Goal: Transaction & Acquisition: Obtain resource

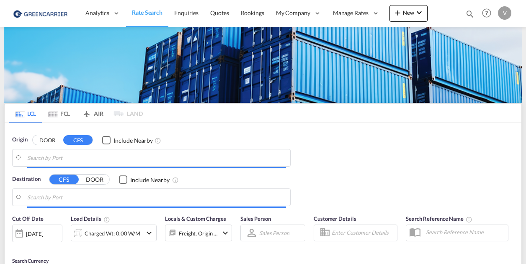
type input "CZ-51754, Vamberk"
type input "[GEOGRAPHIC_DATA], AUSYD"
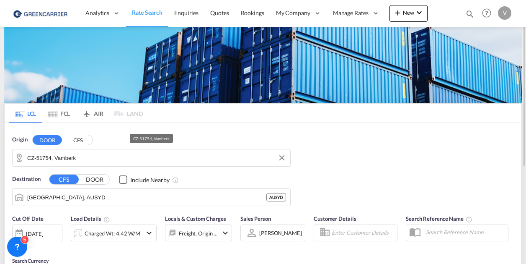
click at [163, 158] on input "CZ-51754, Vamberk" at bounding box center [156, 157] width 259 height 13
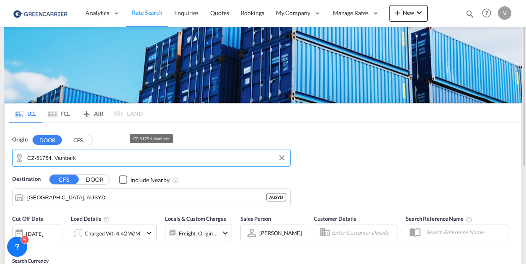
click at [163, 158] on input "CZ-51754, Vamberk" at bounding box center [156, 157] width 259 height 13
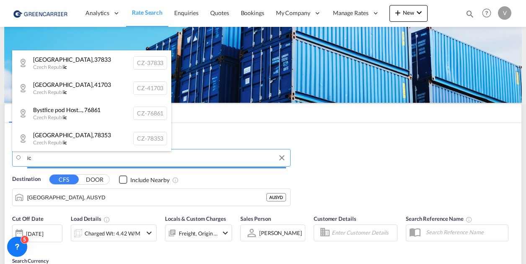
type input "i"
click at [115, 158] on body "Analytics Reports Dashboard Rate Search Enquiries Quotes Bookings" at bounding box center [263, 132] width 526 height 264
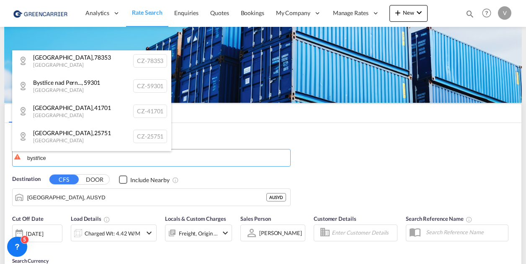
scroll to position [90, 0]
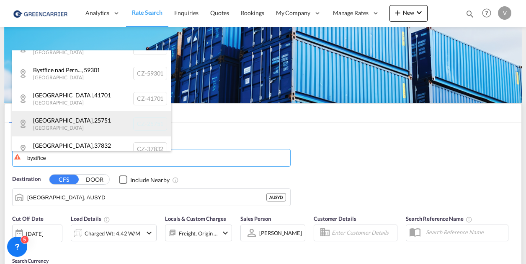
click at [70, 129] on div "[GEOGRAPHIC_DATA] , 25751 [GEOGRAPHIC_DATA] [GEOGRAPHIC_DATA]-25751" at bounding box center [91, 123] width 159 height 25
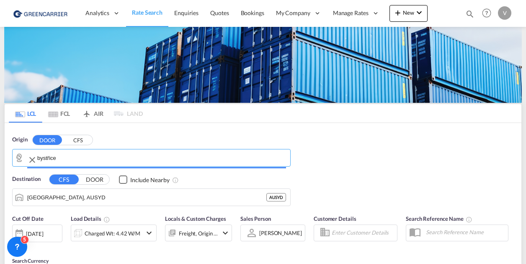
type input "CZ-25751, [GEOGRAPHIC_DATA]"
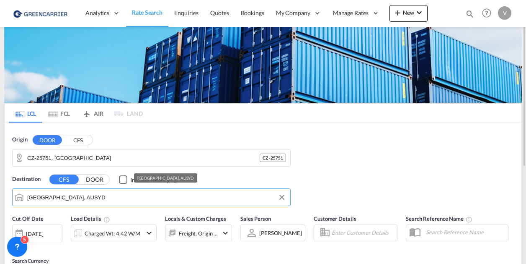
click at [66, 197] on input "[GEOGRAPHIC_DATA], AUSYD" at bounding box center [156, 197] width 259 height 13
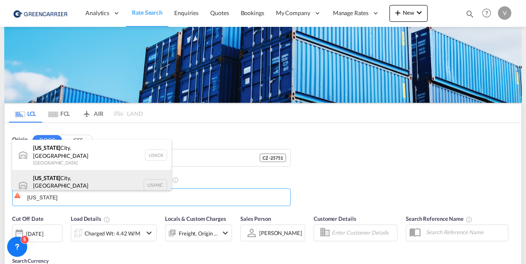
click at [72, 180] on div "[US_STATE][GEOGRAPHIC_DATA], [GEOGRAPHIC_DATA] USMKC" at bounding box center [91, 185] width 159 height 30
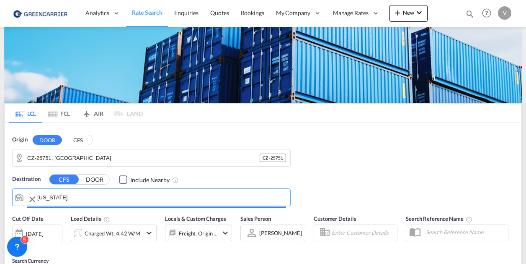
type input "[US_STATE][GEOGRAPHIC_DATA], [GEOGRAPHIC_DATA], [GEOGRAPHIC_DATA]"
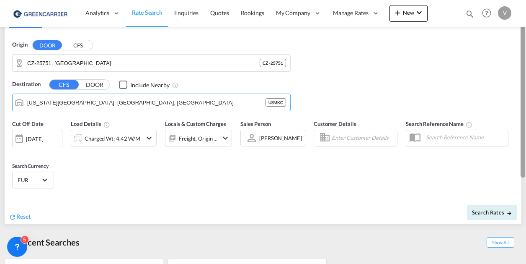
scroll to position [98, 0]
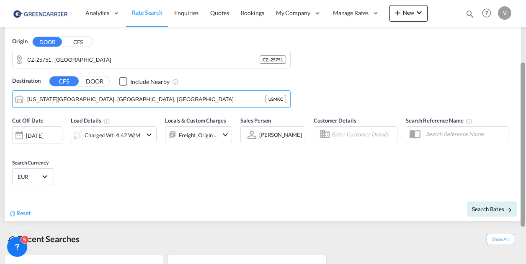
drag, startPoint x: 524, startPoint y: 126, endPoint x: 531, endPoint y: 187, distance: 61.6
click at [526, 187] on html "Analytics Reports Dashboard Rate Search Enquiries Quotes" at bounding box center [263, 132] width 526 height 264
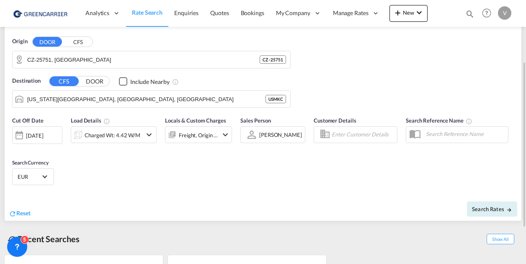
click at [145, 132] on md-icon "icon-chevron-down" at bounding box center [149, 134] width 10 height 10
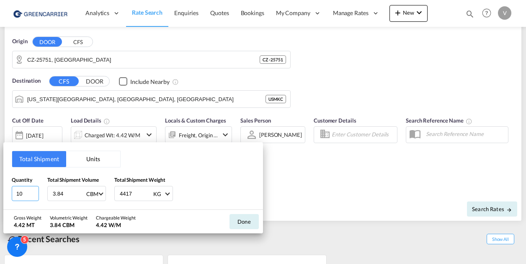
click at [18, 193] on input "10" at bounding box center [25, 193] width 27 height 15
type input "3"
type input "5.328"
click at [130, 191] on input "4417" at bounding box center [136, 193] width 34 height 14
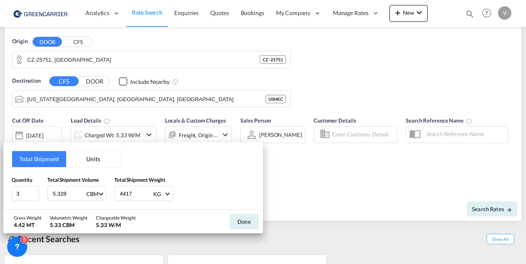
click at [130, 191] on input "4417" at bounding box center [136, 193] width 34 height 14
type input "1664"
click at [238, 223] on button "Done" at bounding box center [244, 221] width 29 height 15
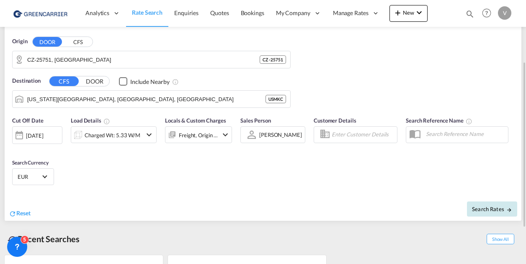
click at [476, 206] on span "Search Rates" at bounding box center [492, 208] width 40 height 7
type input "25751 to USMKC / [DATE]"
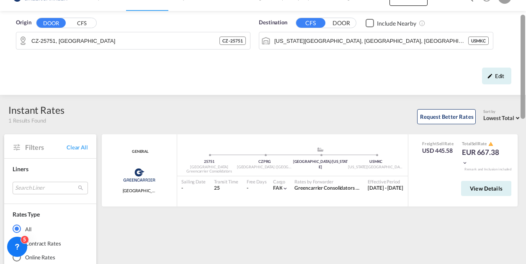
scroll to position [11, 0]
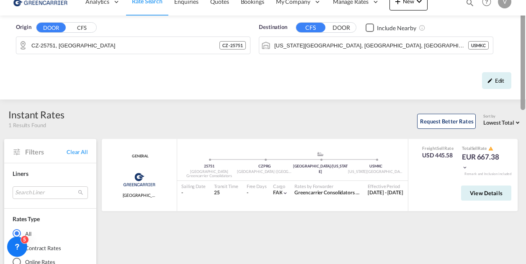
drag, startPoint x: 523, startPoint y: 81, endPoint x: 531, endPoint y: 39, distance: 43.1
click at [526, 39] on html "Analytics Reports Dashboard Rate Search Enquiries Quotes" at bounding box center [263, 132] width 526 height 264
click at [492, 76] on div "Edit" at bounding box center [496, 80] width 29 height 17
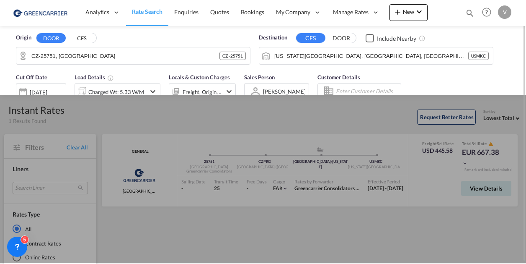
scroll to position [0, 0]
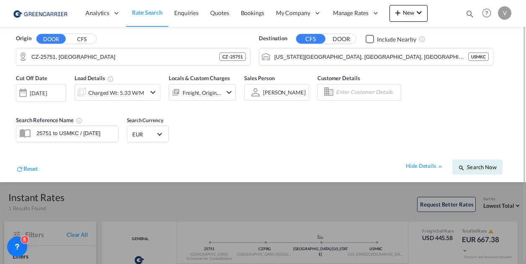
click at [150, 129] on md-select-value "EUR" at bounding box center [148, 134] width 33 height 12
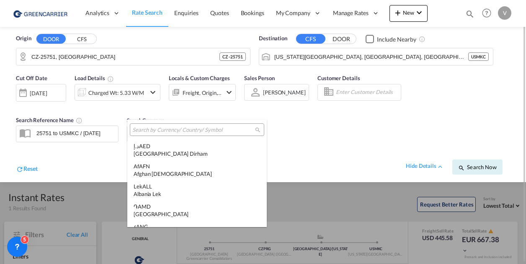
scroll to position [841, 0]
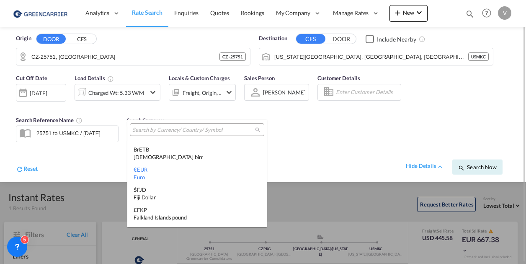
click at [150, 129] on input "search" at bounding box center [193, 130] width 123 height 8
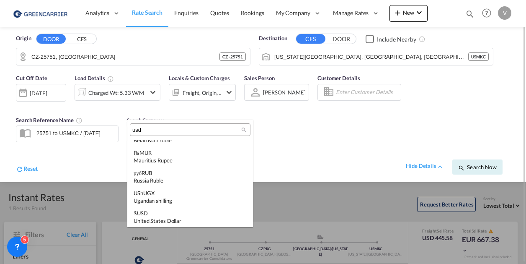
scroll to position [0, 0]
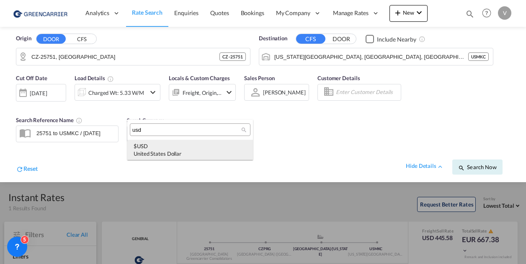
type input "usd"
click at [149, 148] on div "$ USD United States Dollar" at bounding box center [190, 149] width 113 height 15
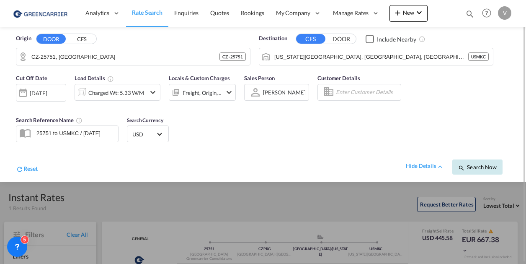
click at [484, 167] on span "Search Now" at bounding box center [477, 166] width 38 height 7
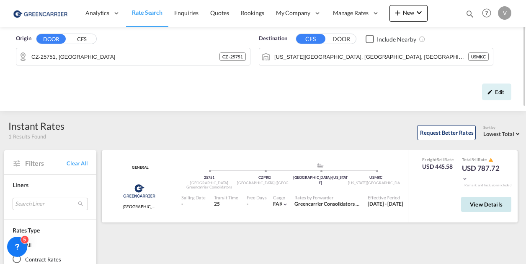
click at [502, 203] on span "View Details" at bounding box center [486, 204] width 33 height 7
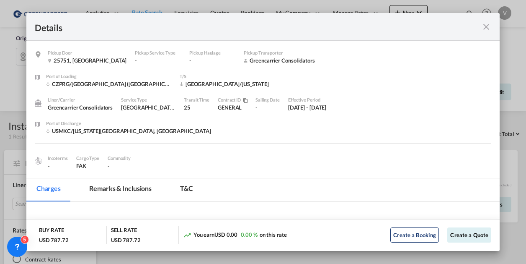
click at [485, 26] on md-icon "icon-close fg-AAA8AD m-0 cursor" at bounding box center [486, 27] width 10 height 10
